Goal: Information Seeking & Learning: Learn about a topic

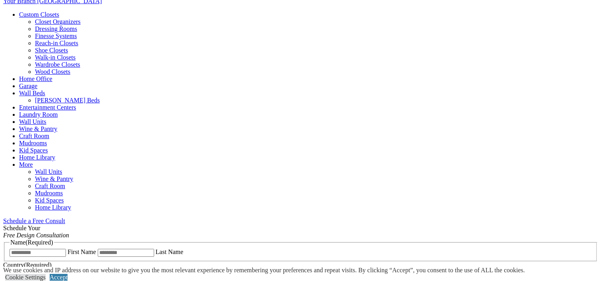
scroll to position [318, 0]
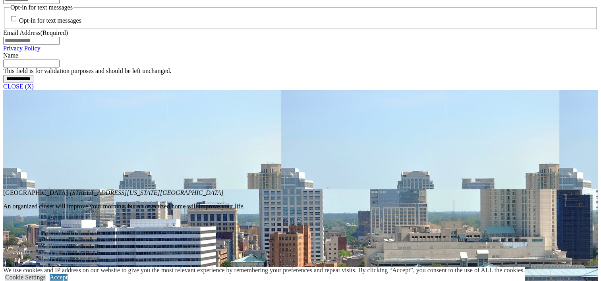
scroll to position [794, 0]
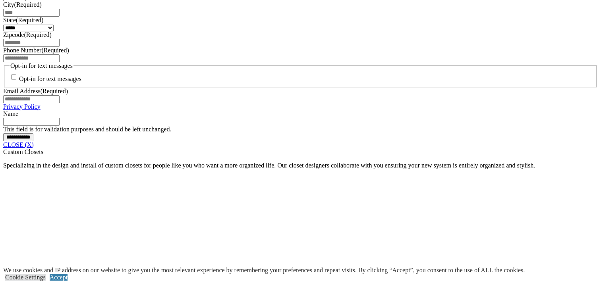
scroll to position [596, 0]
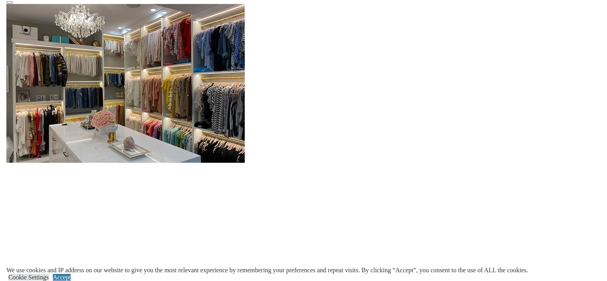
scroll to position [1032, 0]
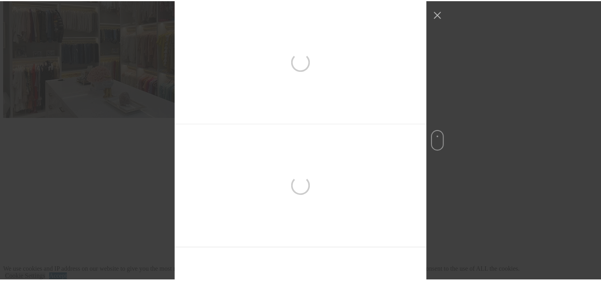
scroll to position [368, 0]
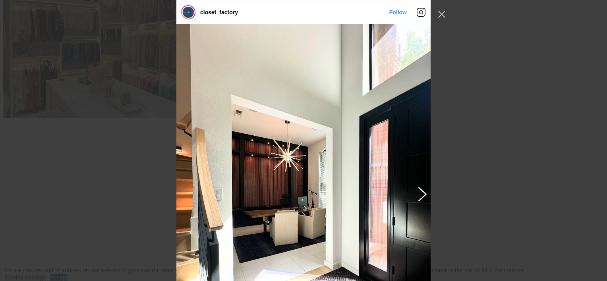
click at [418, 193] on button "Previous image" at bounding box center [421, 194] width 10 height 14
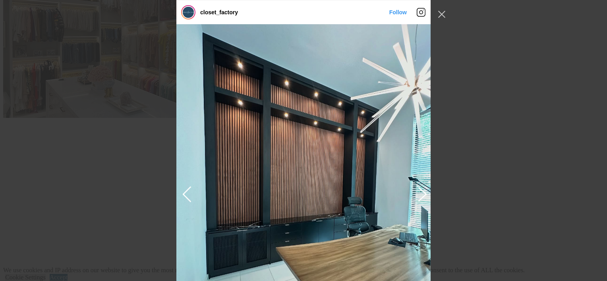
click at [418, 193] on button "Previous image" at bounding box center [421, 194] width 10 height 14
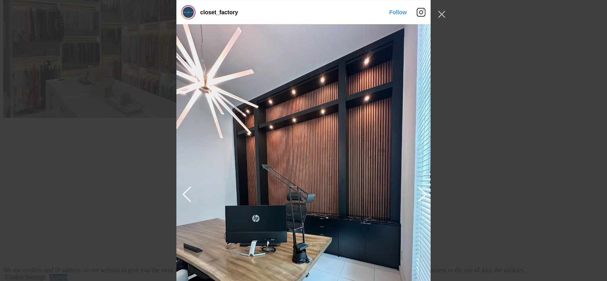
click at [418, 193] on button "Previous image" at bounding box center [421, 194] width 10 height 14
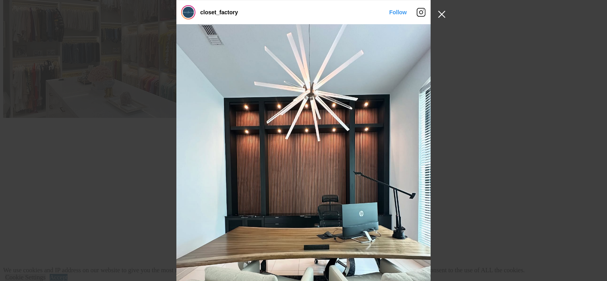
click at [442, 12] on button "Close Instagram Feed Popup" at bounding box center [441, 14] width 13 height 13
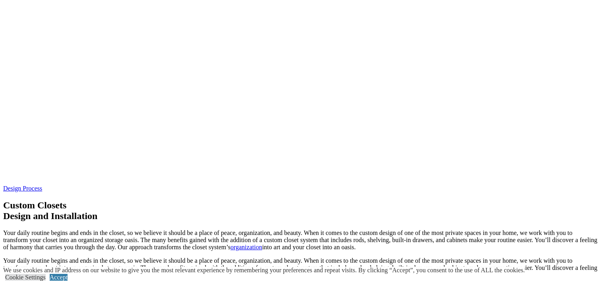
scroll to position [2590, 0]
